Goal: Information Seeking & Learning: Learn about a topic

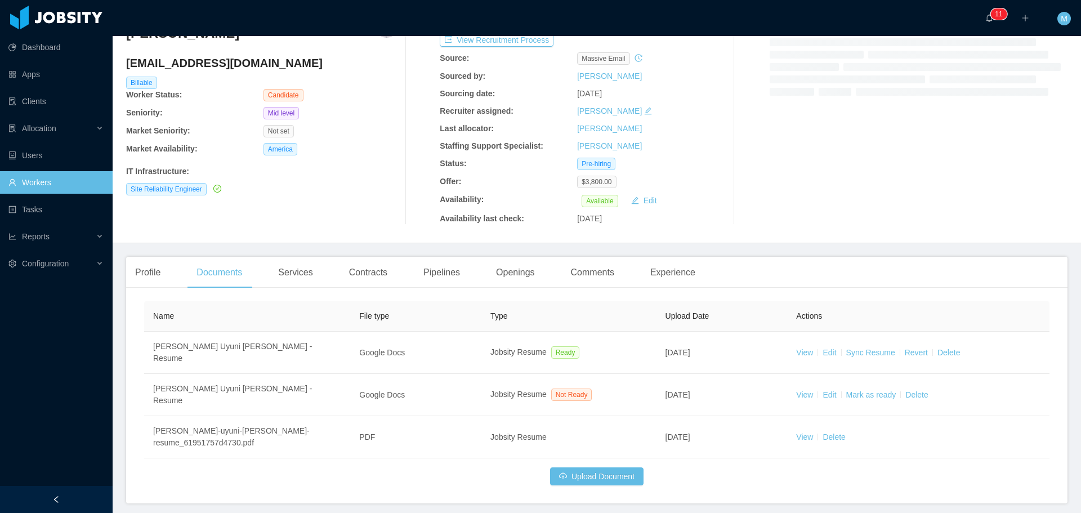
scroll to position [81, 0]
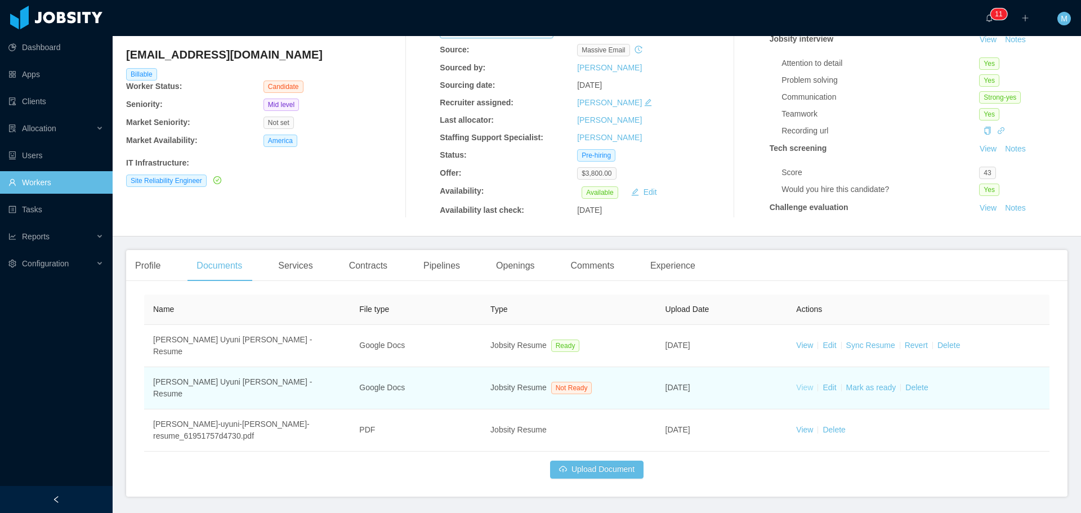
click at [797, 383] on link "View" at bounding box center [804, 387] width 17 height 9
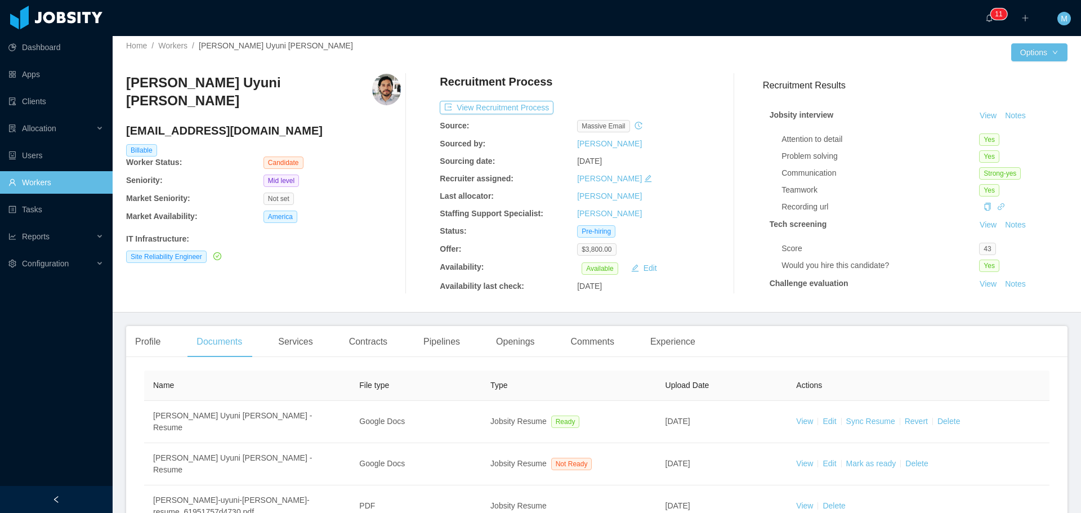
scroll to position [0, 0]
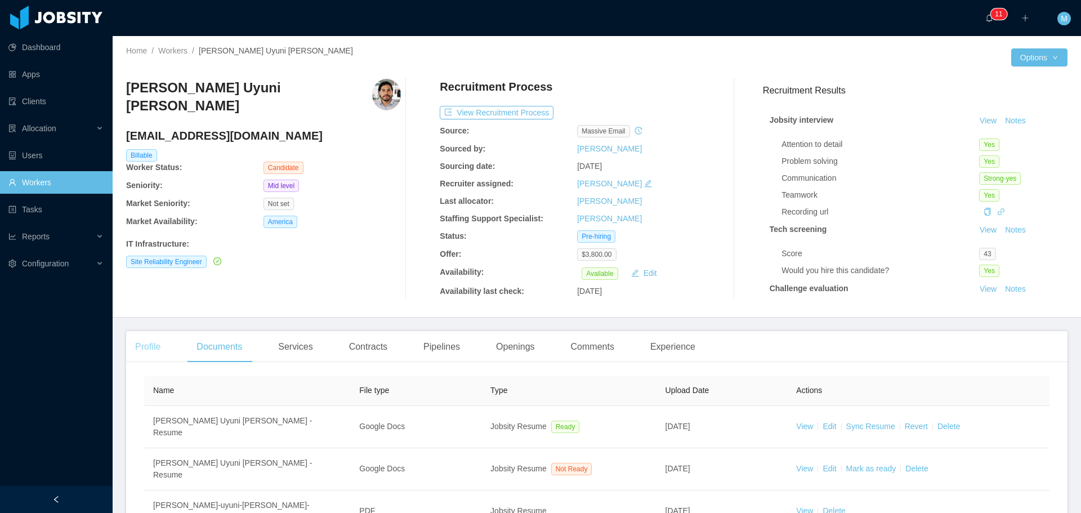
click at [151, 347] on div "Profile" at bounding box center [147, 347] width 43 height 32
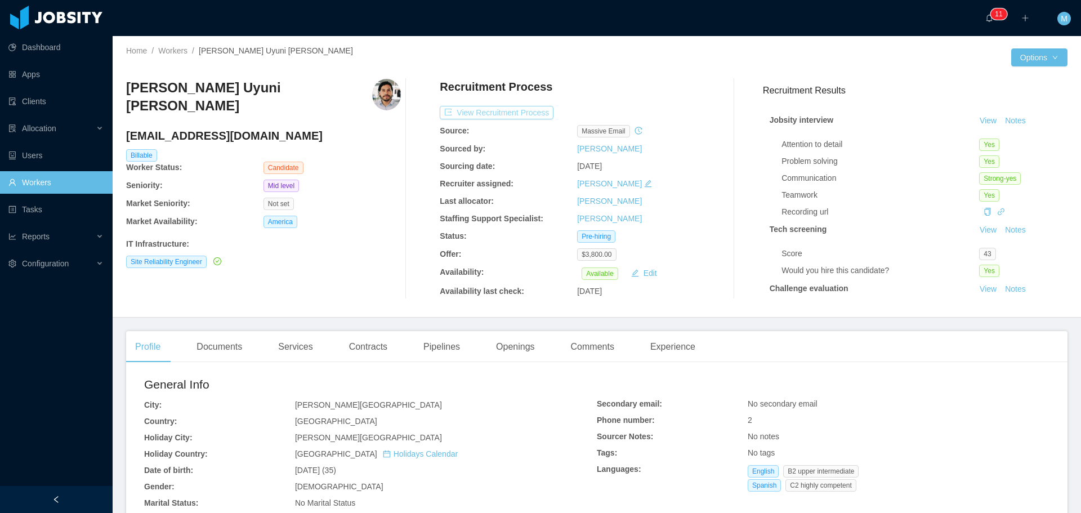
click at [530, 114] on button "View Recruitment Process" at bounding box center [497, 113] width 114 height 14
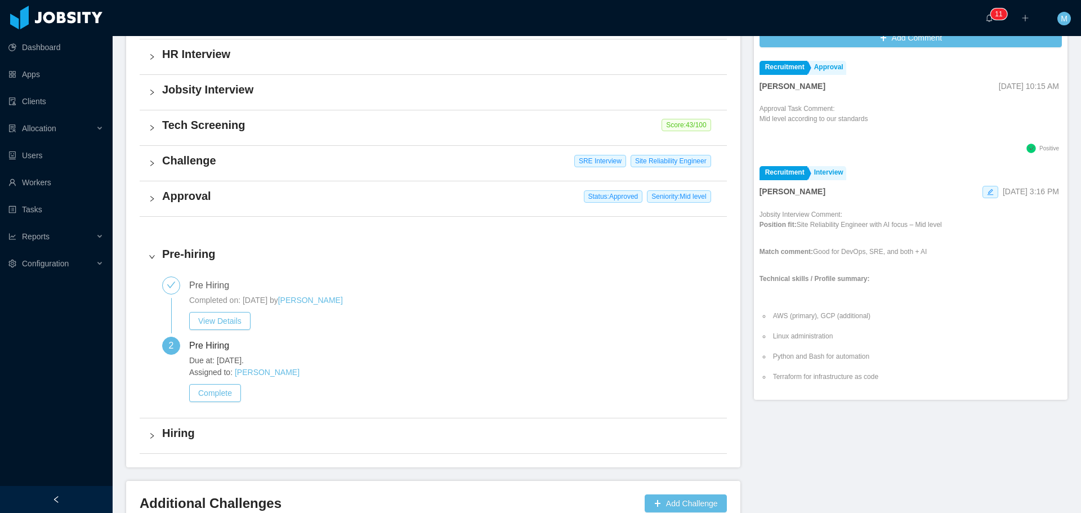
scroll to position [338, 0]
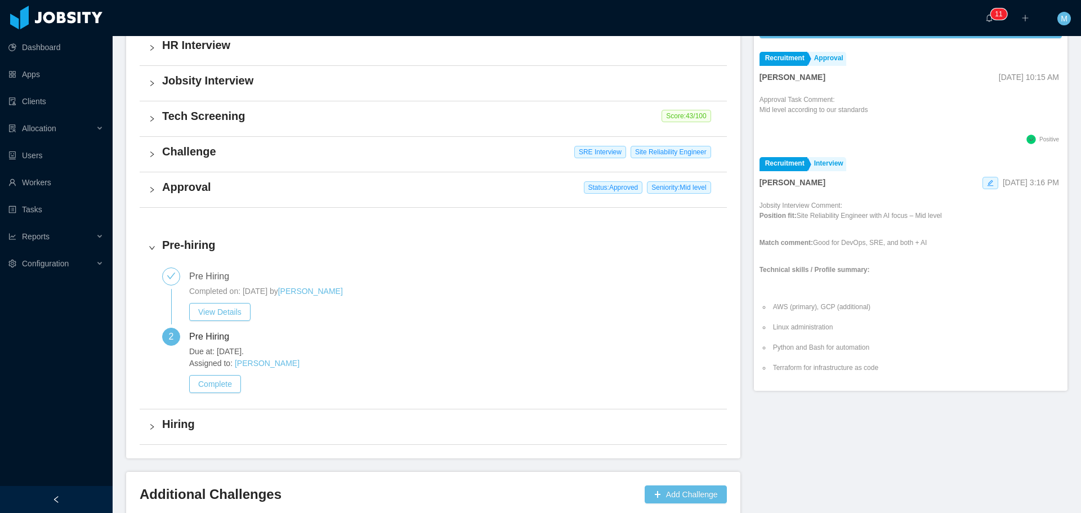
click at [186, 153] on h4 "Challenge" at bounding box center [440, 152] width 556 height 16
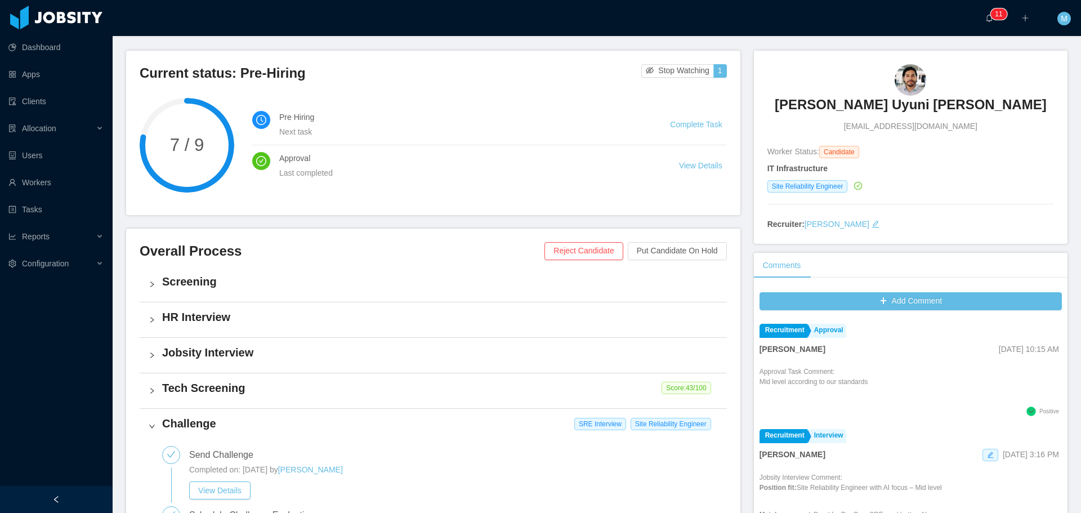
scroll to position [56, 0]
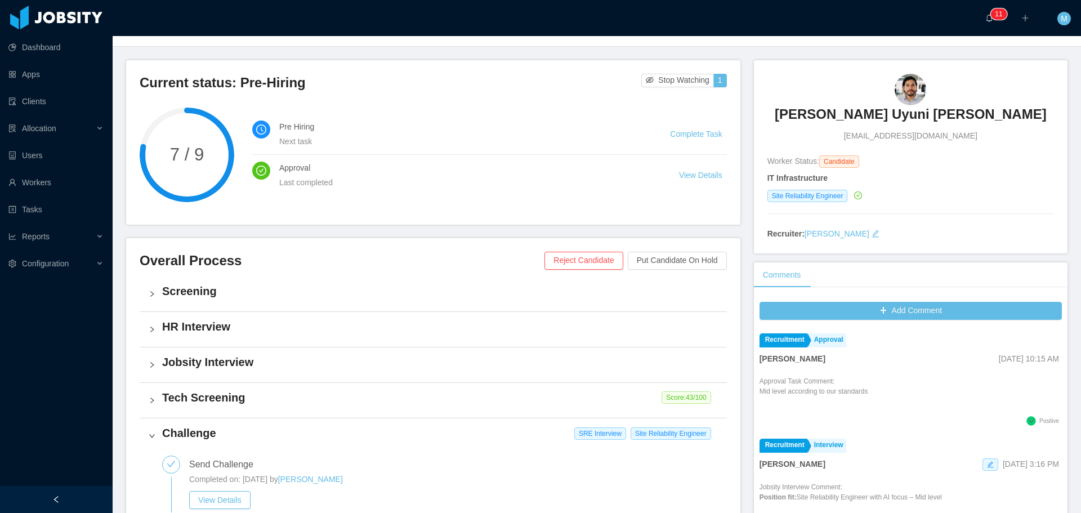
click at [211, 364] on h4 "Jobsity Interview" at bounding box center [440, 362] width 556 height 16
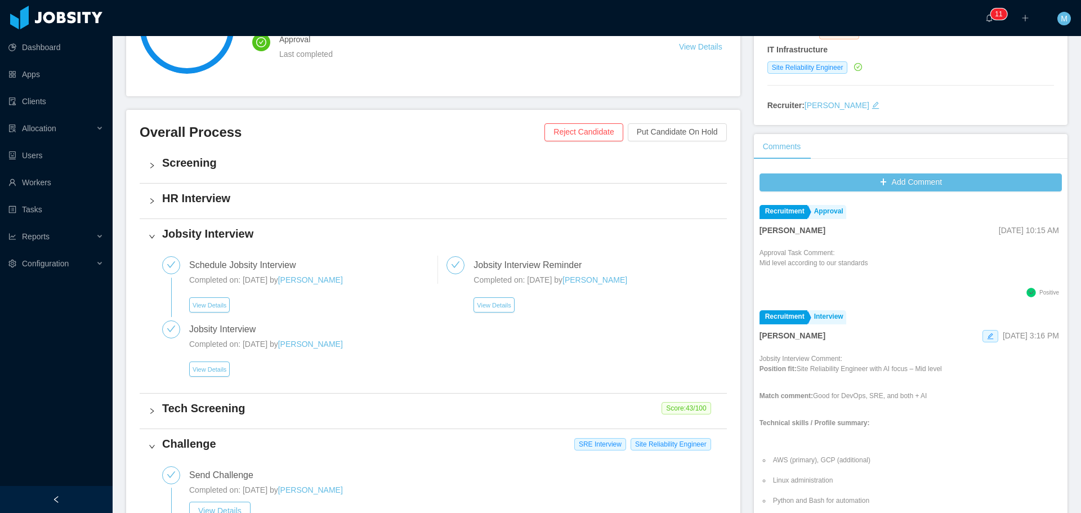
scroll to position [225, 0]
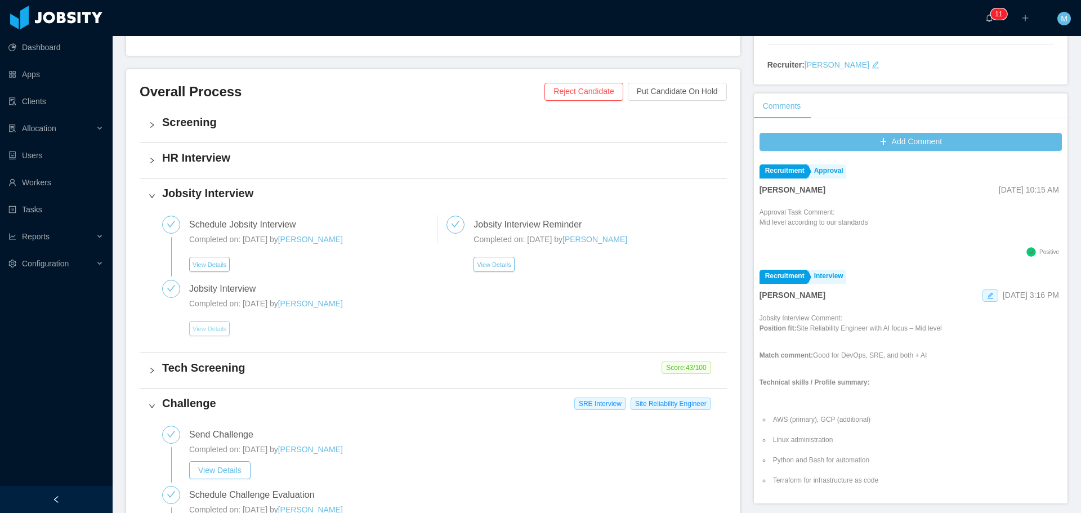
click at [204, 327] on button "View Details" at bounding box center [209, 328] width 41 height 15
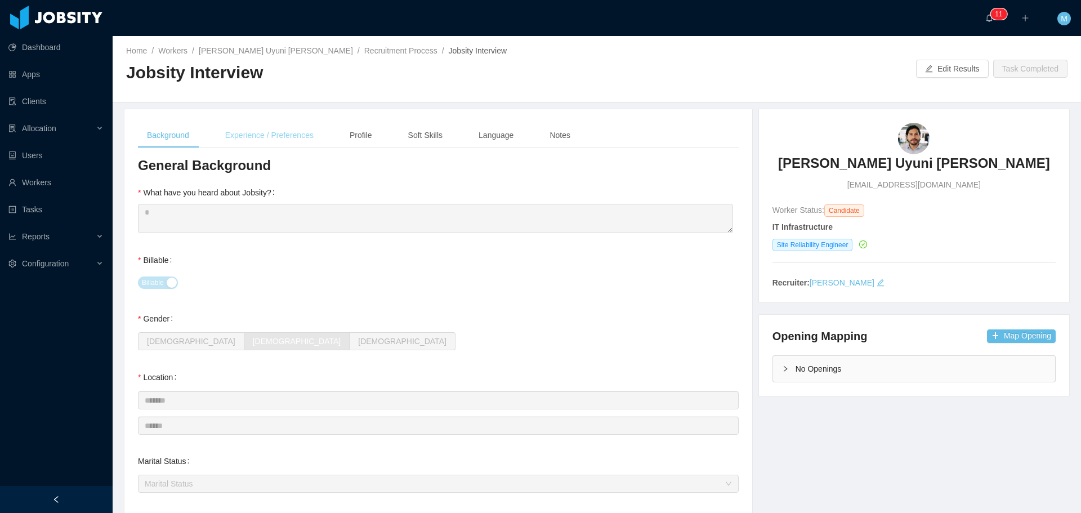
click at [262, 141] on div "Experience / Preferences" at bounding box center [269, 135] width 106 height 25
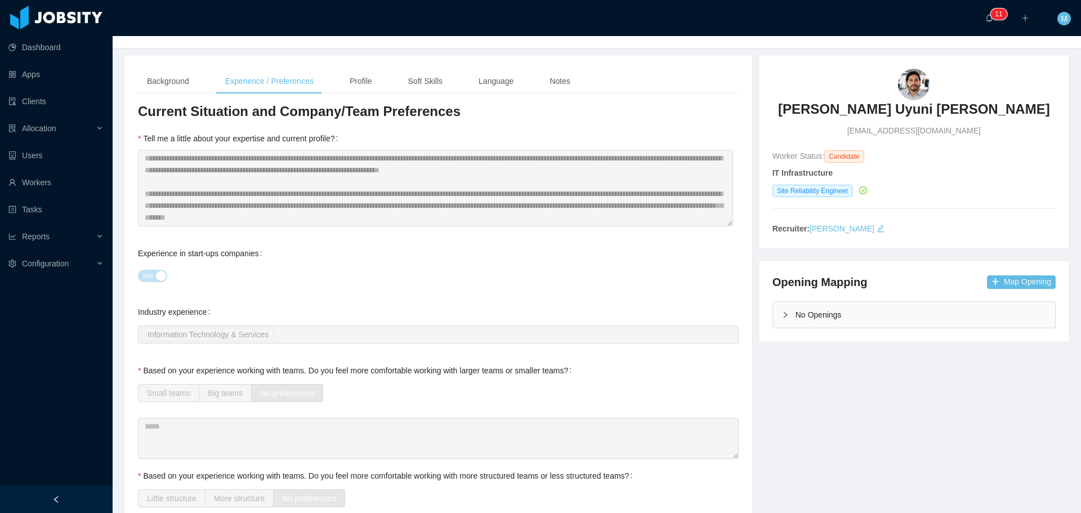
scroll to position [56, 0]
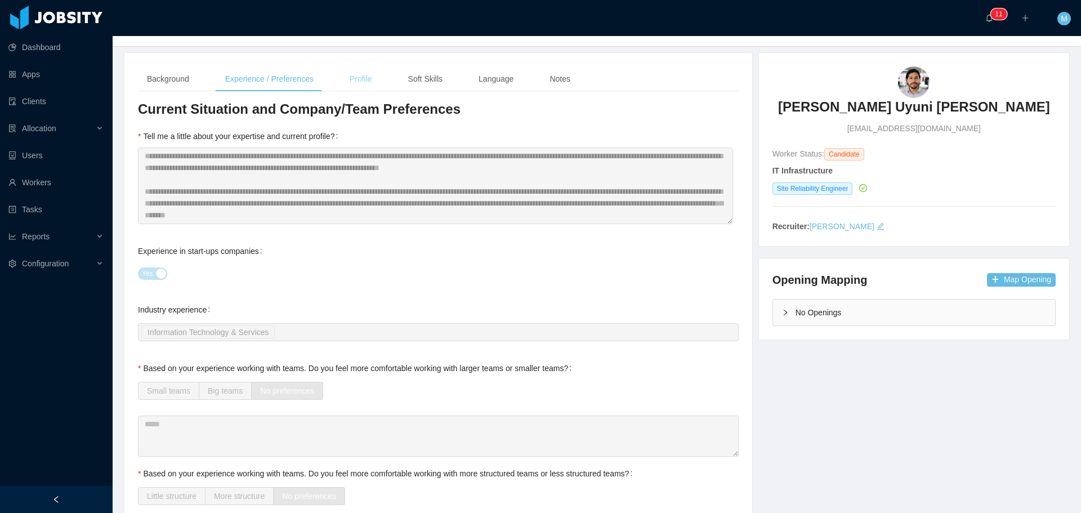
click at [351, 81] on div "Profile" at bounding box center [361, 78] width 41 height 25
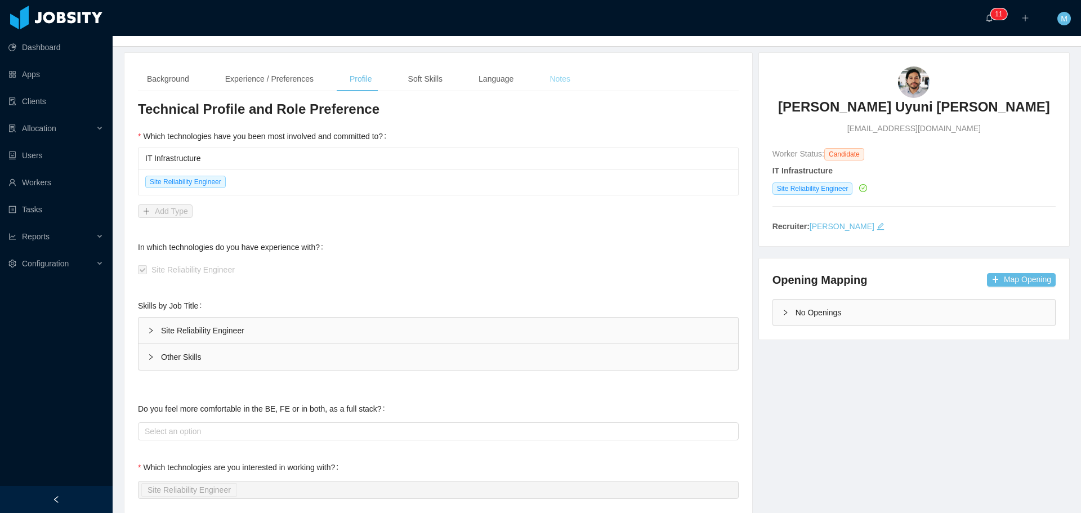
click at [551, 81] on div "Notes" at bounding box center [560, 78] width 39 height 25
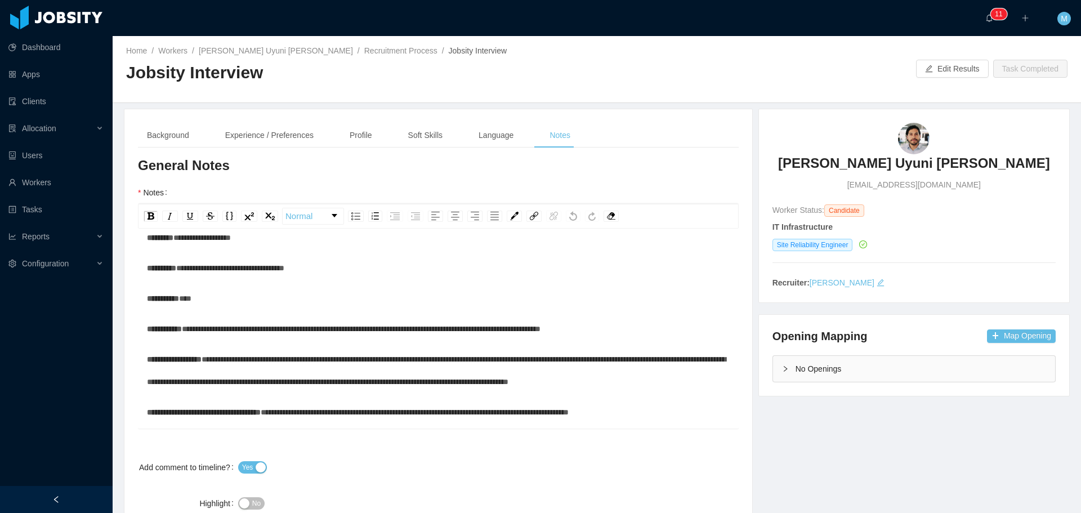
scroll to position [566, 0]
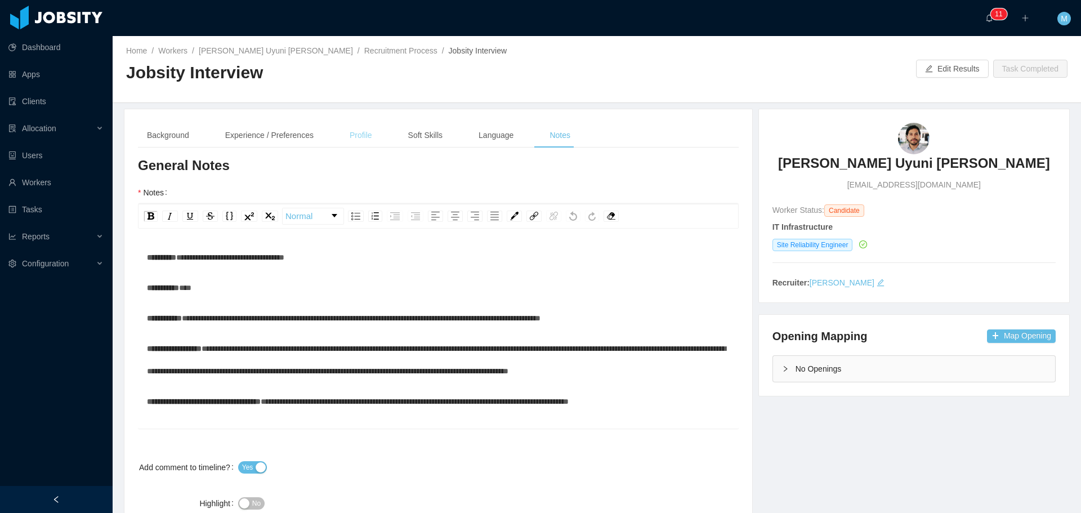
click at [363, 130] on div "Profile" at bounding box center [361, 135] width 41 height 25
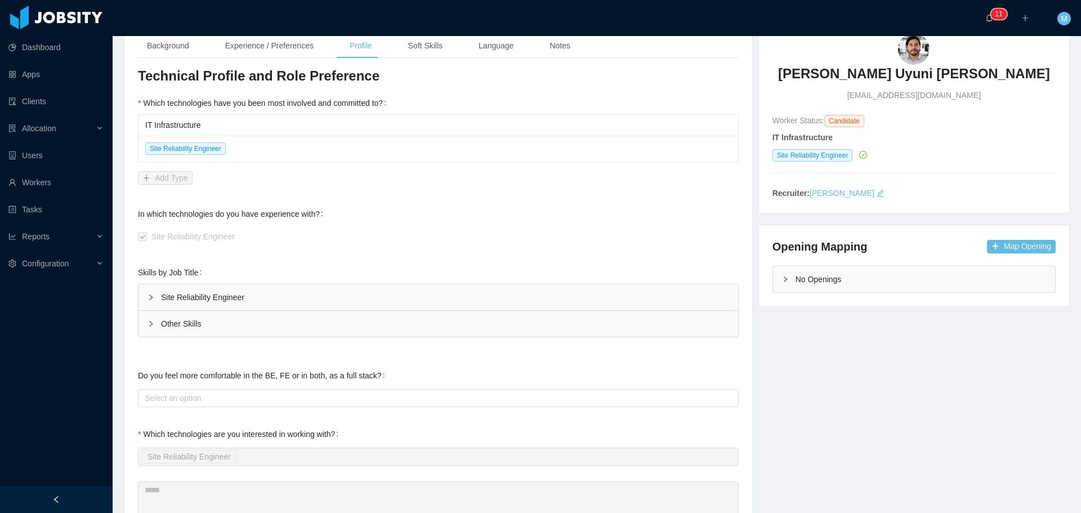
scroll to position [113, 0]
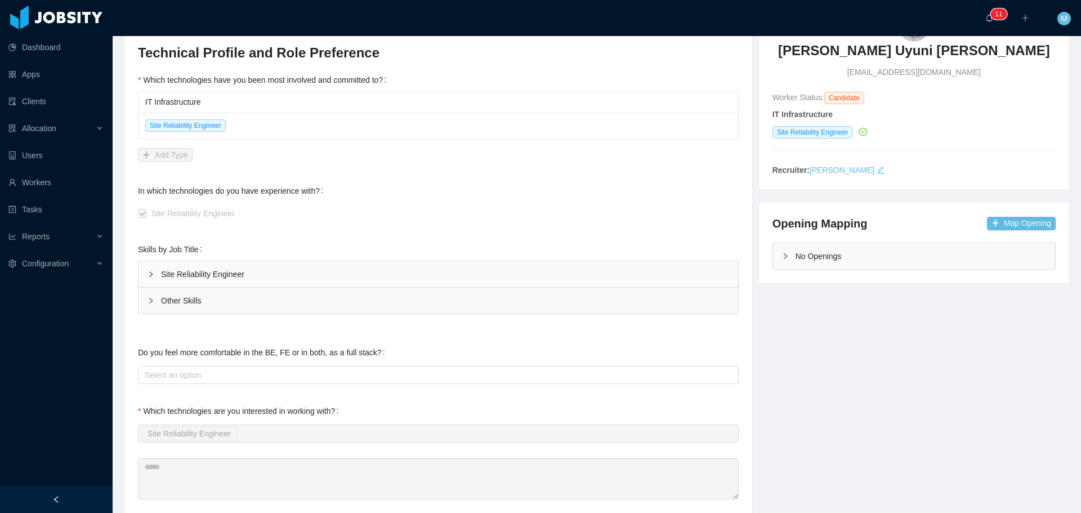
click at [146, 271] on div "Site Reliability Engineer" at bounding box center [439, 274] width 600 height 26
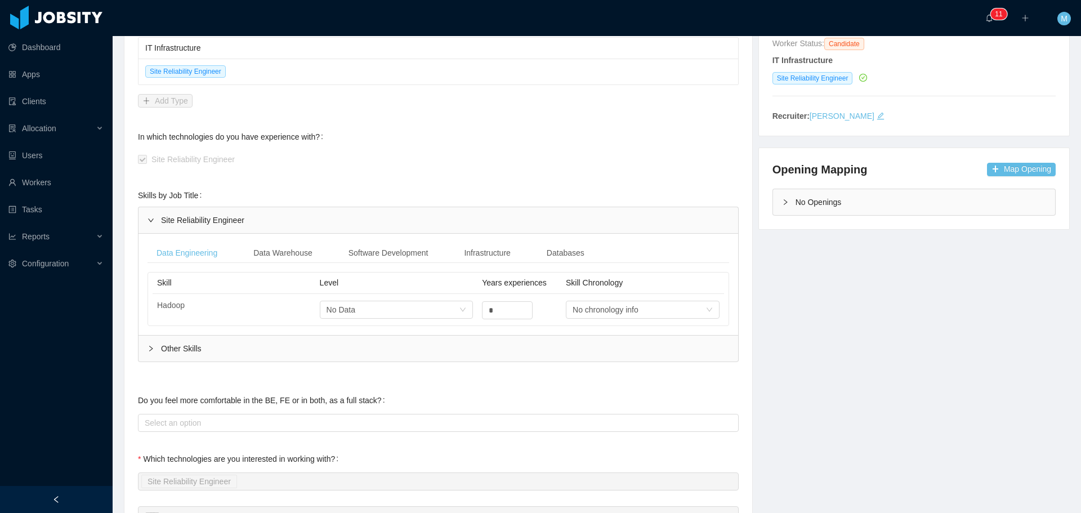
scroll to position [169, 0]
click at [306, 250] on div "Data Warehouse" at bounding box center [282, 250] width 77 height 21
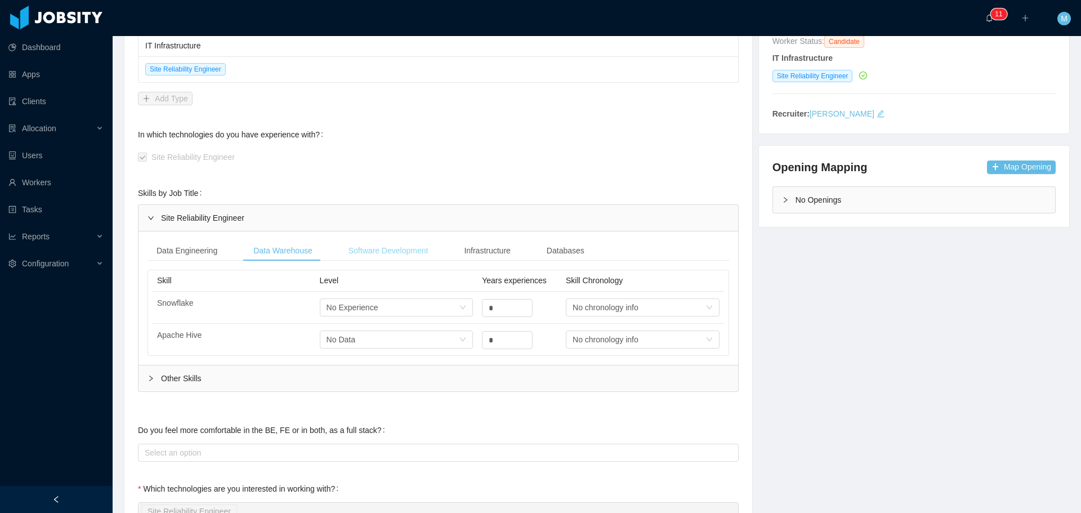
click at [377, 246] on div "Software Development" at bounding box center [389, 250] width 98 height 21
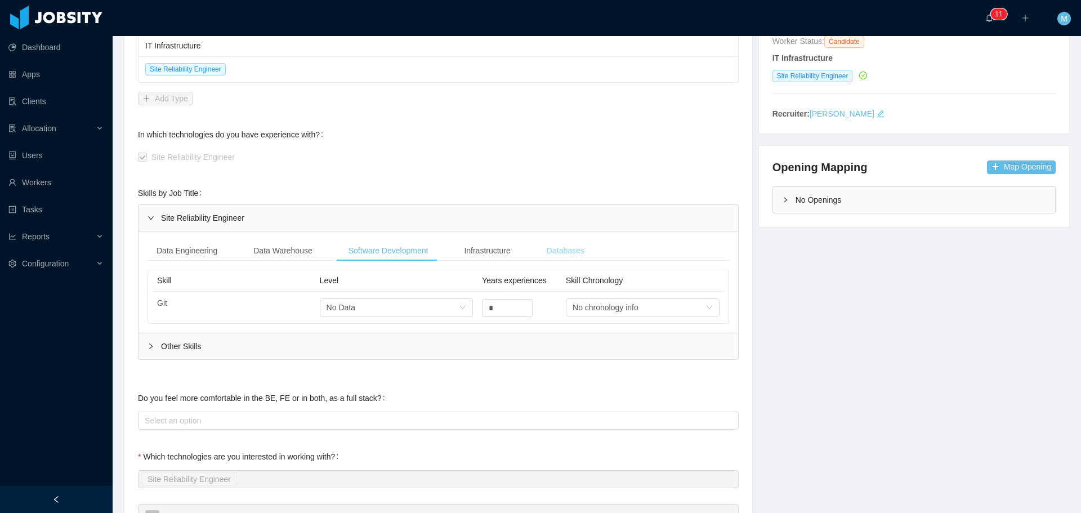
click at [551, 253] on div "Databases" at bounding box center [566, 250] width 56 height 21
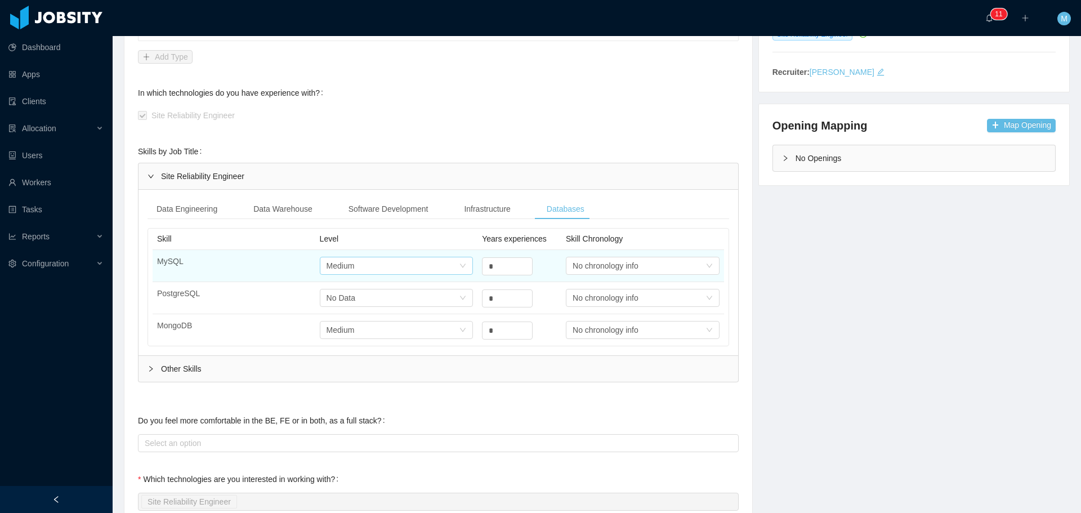
scroll to position [394, 0]
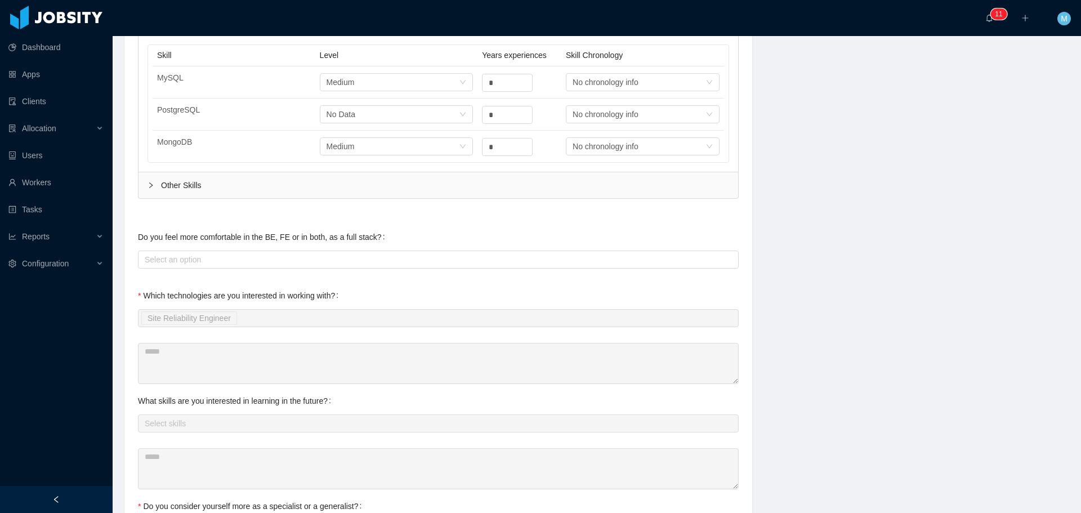
click at [176, 185] on div "Other Skills" at bounding box center [439, 185] width 600 height 26
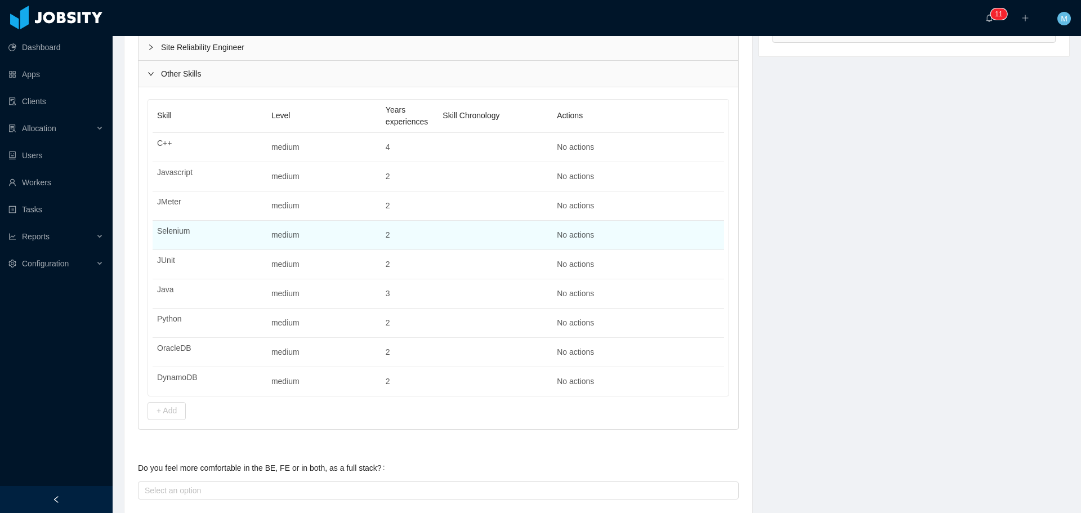
scroll to position [338, 0]
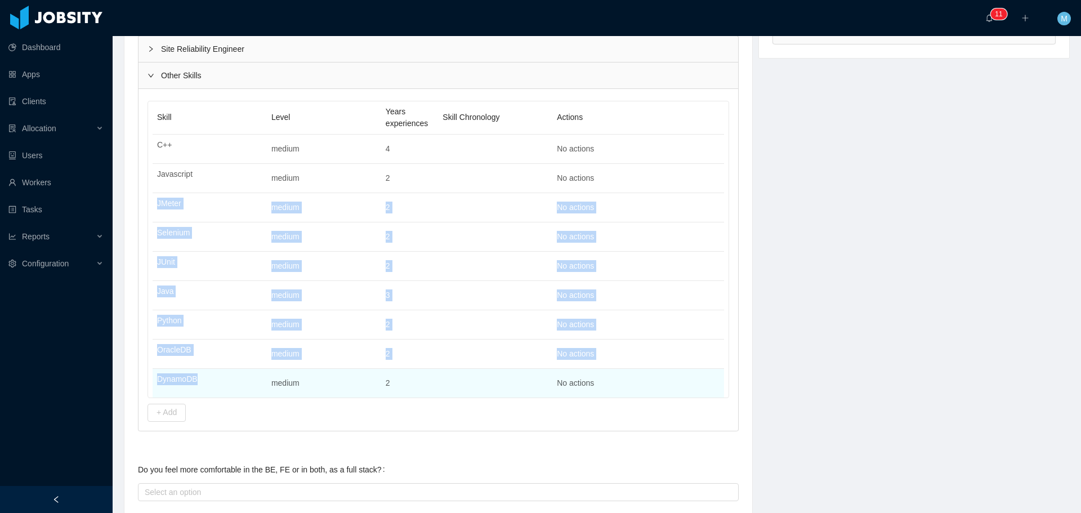
drag, startPoint x: 153, startPoint y: 200, endPoint x: 218, endPoint y: 376, distance: 187.2
click at [218, 376] on tbody "C++ medium 4 No actions Javascript medium 2 No actions JMeter medium 2 No actio…" at bounding box center [438, 266] width 571 height 263
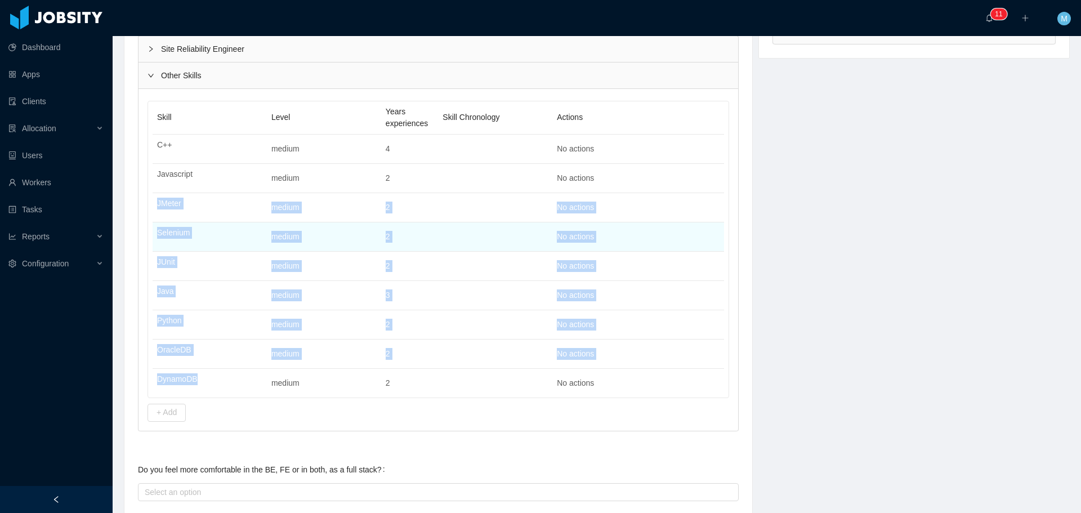
copy tbody "JMeter medium 2 No actions Selenium medium 2 No actions JUnit medium 2 No actio…"
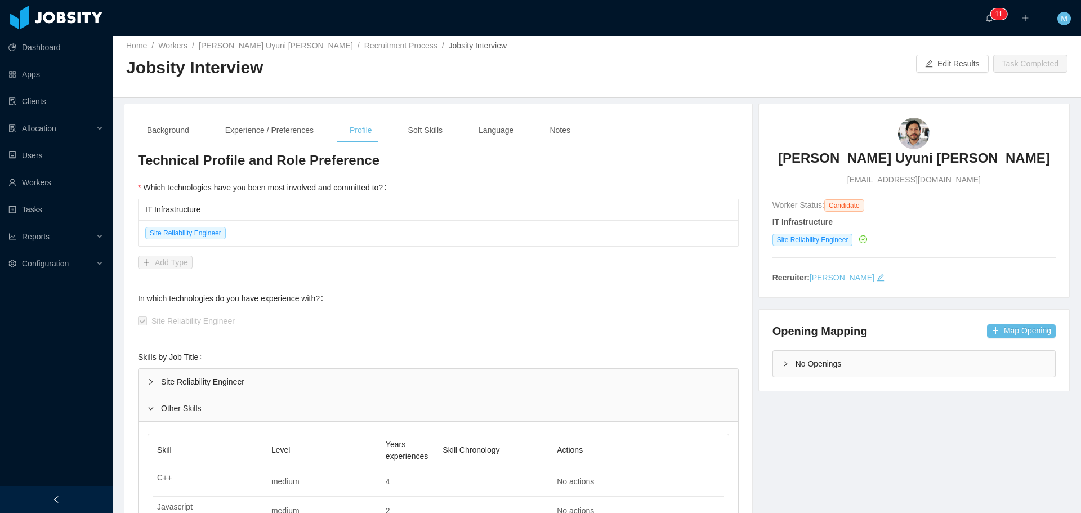
scroll to position [0, 0]
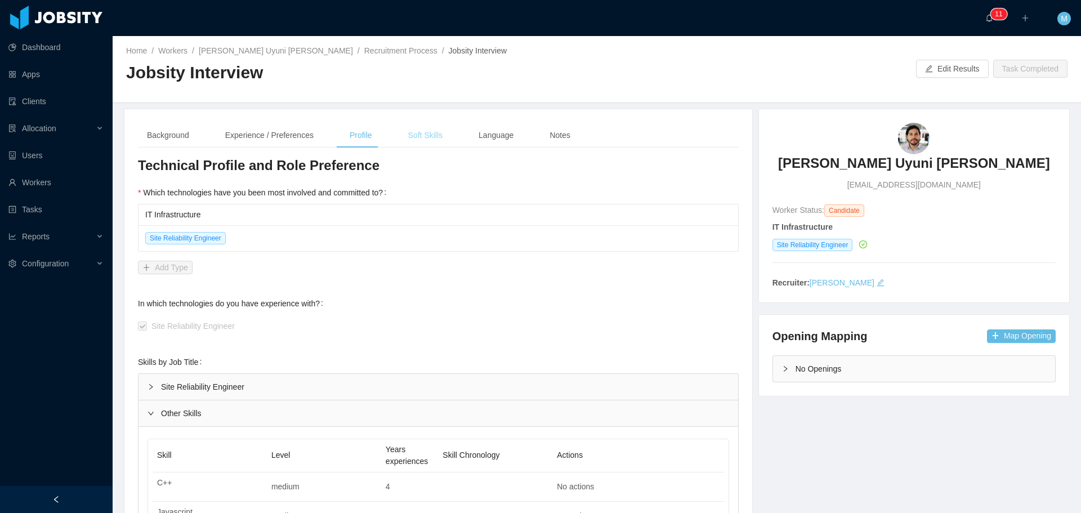
click at [425, 138] on div "Soft Skills" at bounding box center [425, 135] width 52 height 25
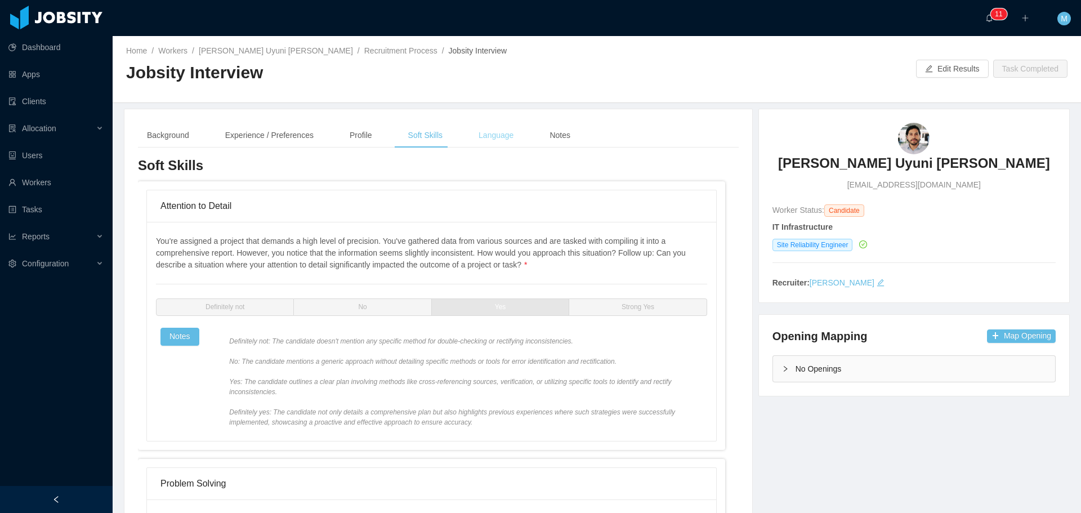
click at [512, 128] on div "Language" at bounding box center [496, 135] width 53 height 25
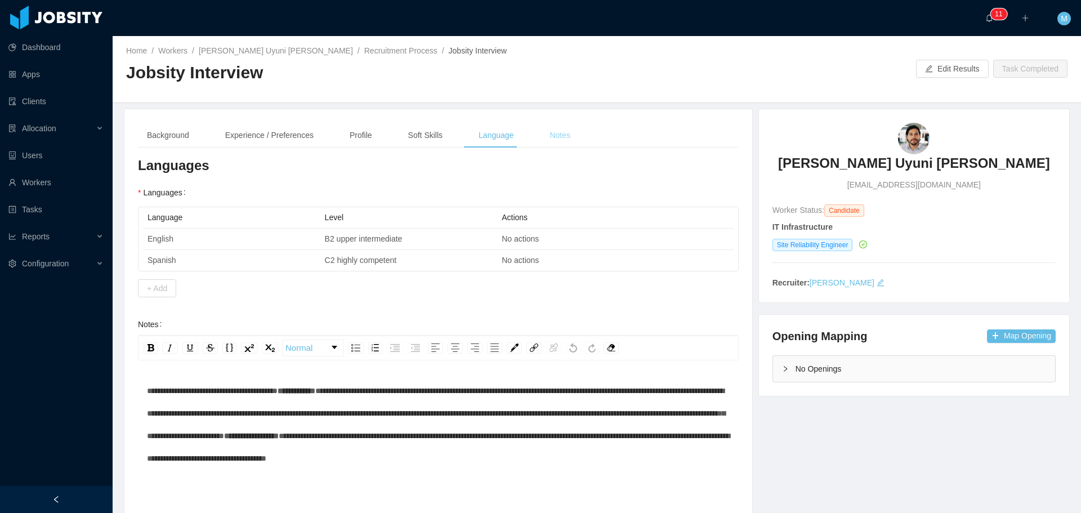
click at [541, 132] on div "Notes" at bounding box center [560, 135] width 39 height 25
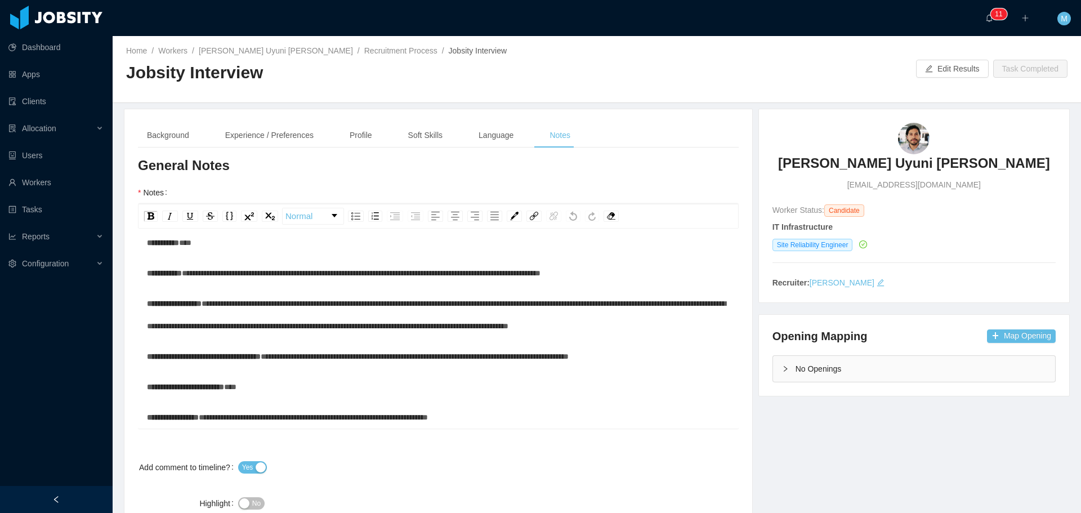
scroll to position [622, 0]
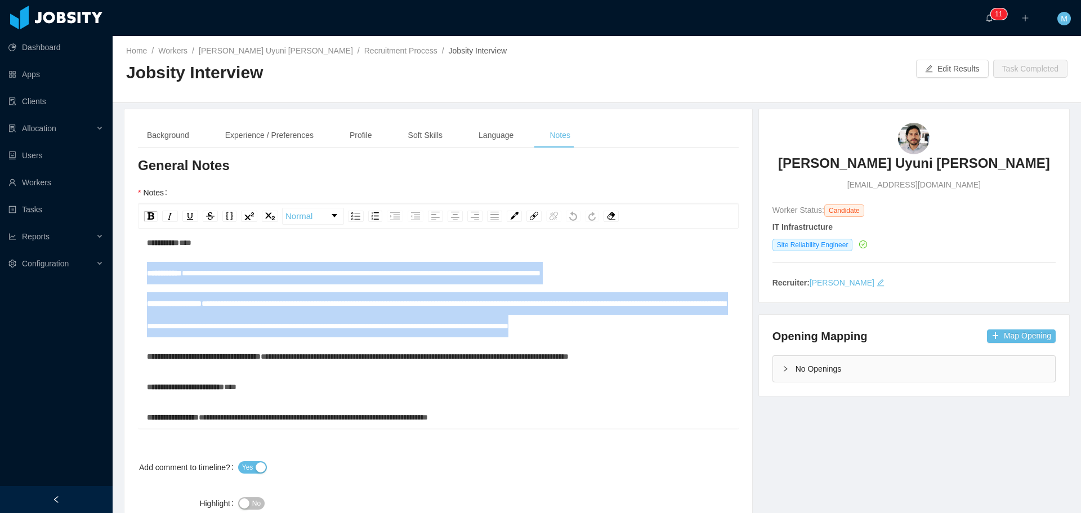
drag, startPoint x: 187, startPoint y: 387, endPoint x: 147, endPoint y: 309, distance: 88.1
click at [147, 309] on div "**********" at bounding box center [438, 33] width 583 height 792
click at [253, 51] on link "Mauricio Uyuni Miranda" at bounding box center [276, 50] width 154 height 9
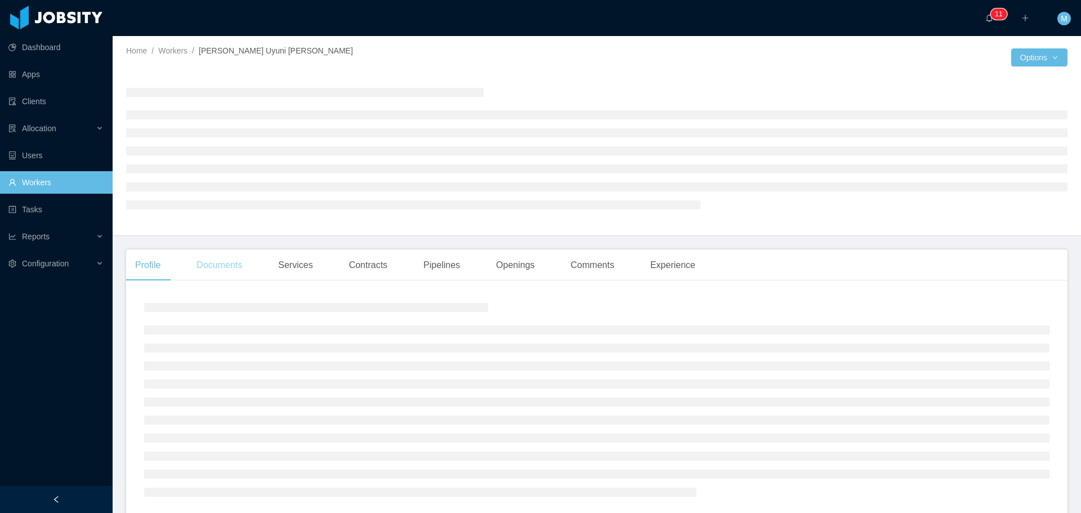
click at [234, 265] on div "Documents" at bounding box center [219, 265] width 64 height 32
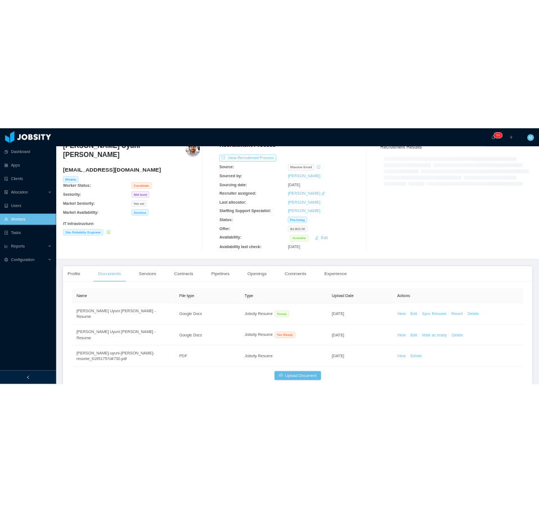
scroll to position [56, 0]
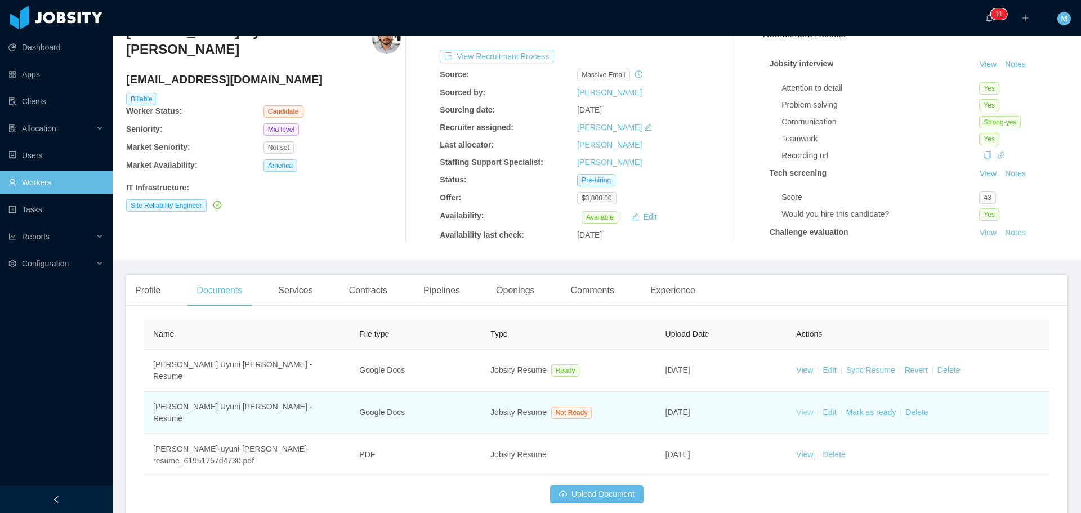
click at [796, 408] on link "View" at bounding box center [804, 412] width 17 height 9
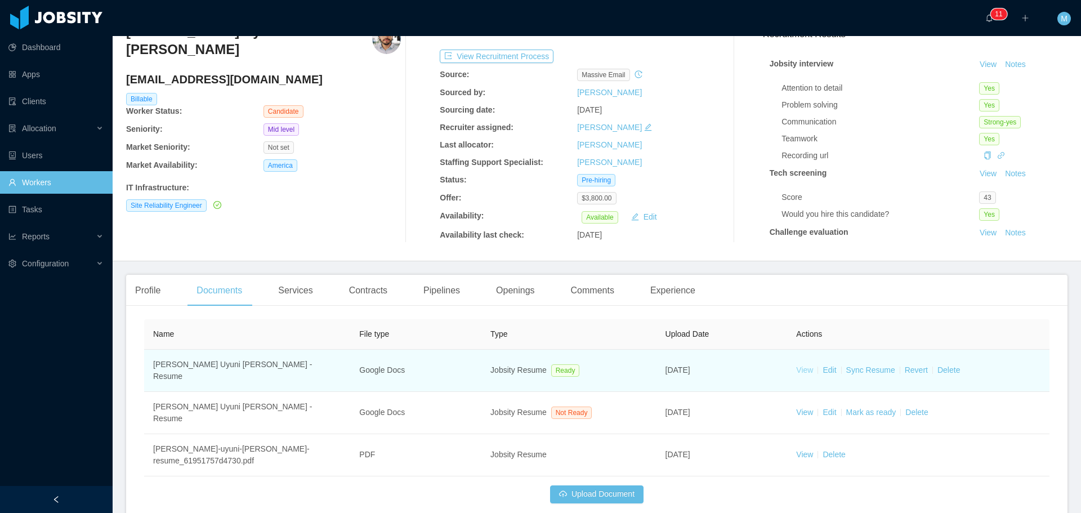
click at [806, 365] on link "View" at bounding box center [804, 369] width 17 height 9
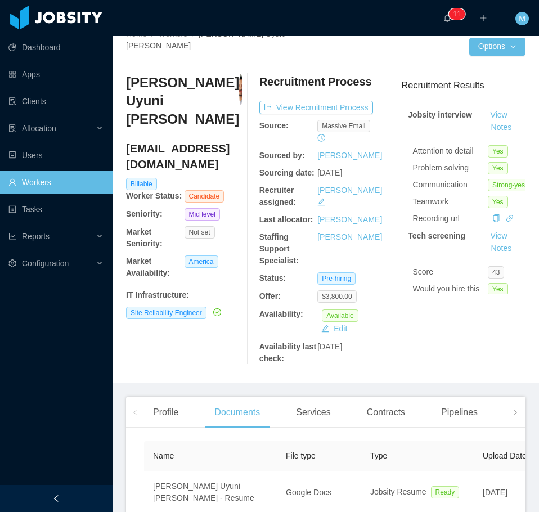
scroll to position [0, 0]
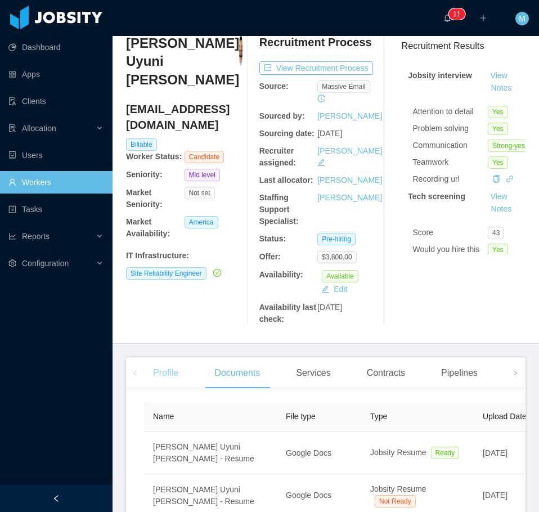
click at [162, 362] on div "Profile" at bounding box center [165, 374] width 43 height 32
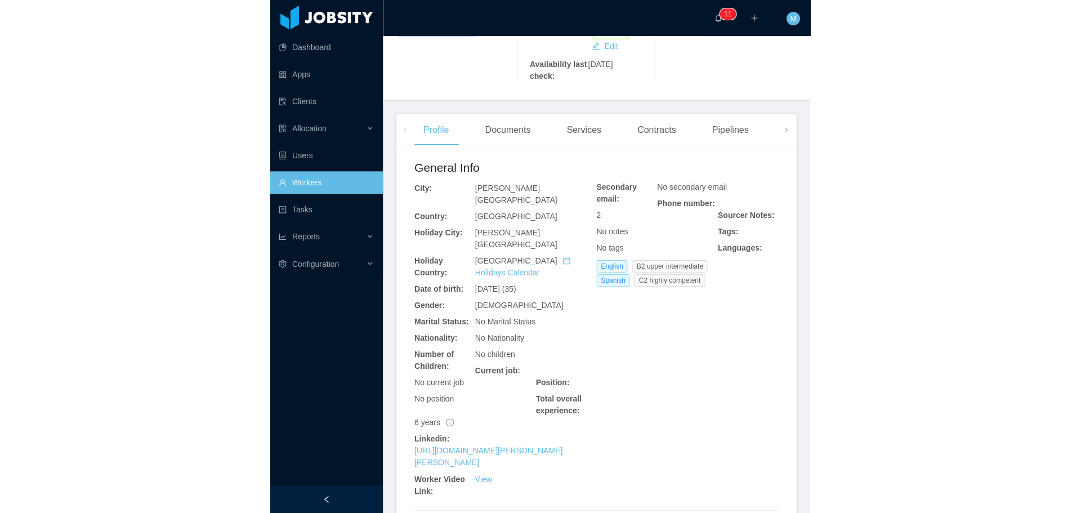
scroll to position [282, 0]
